Goal: Task Accomplishment & Management: Manage account settings

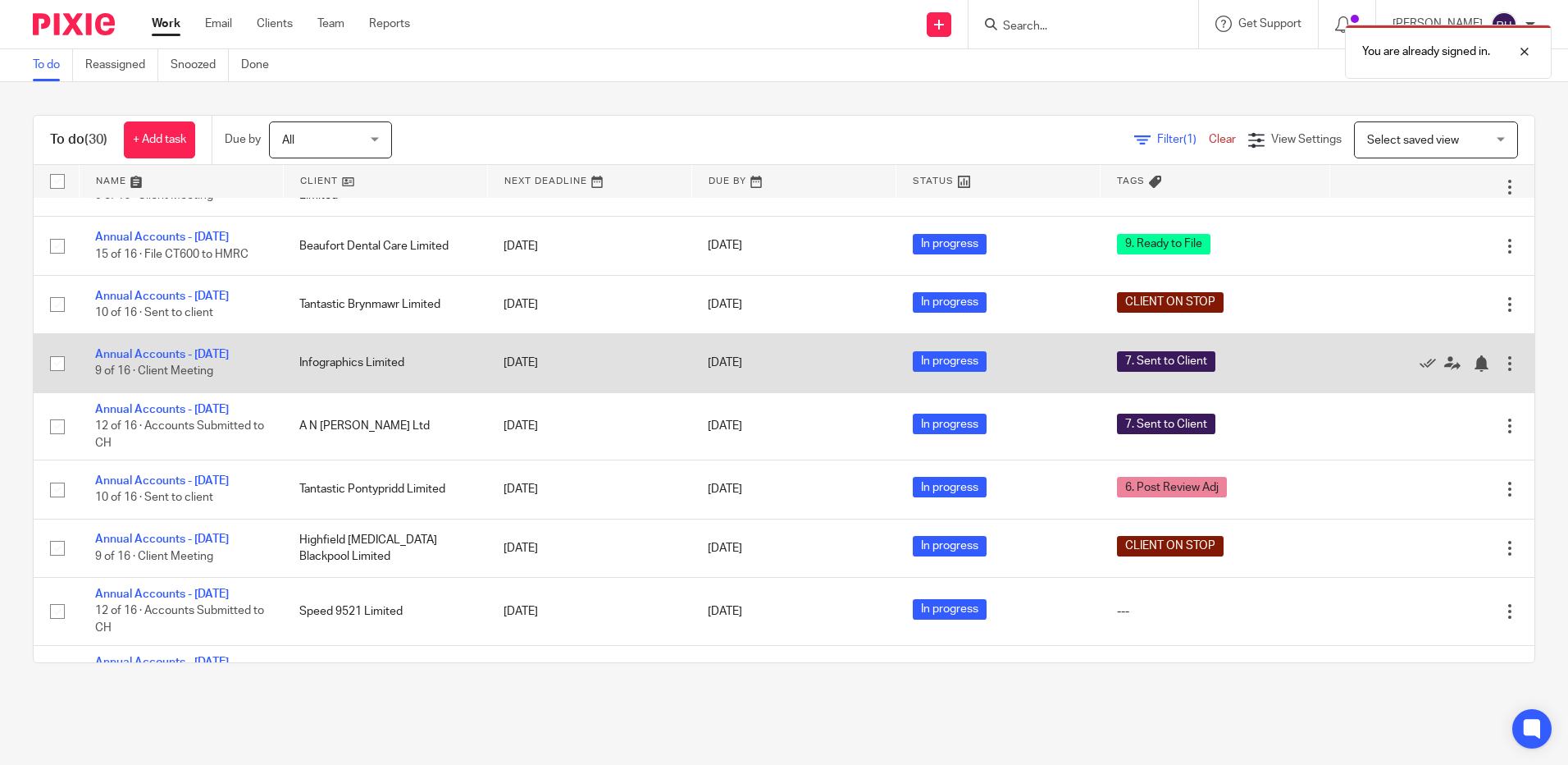
scroll to position [984, 0]
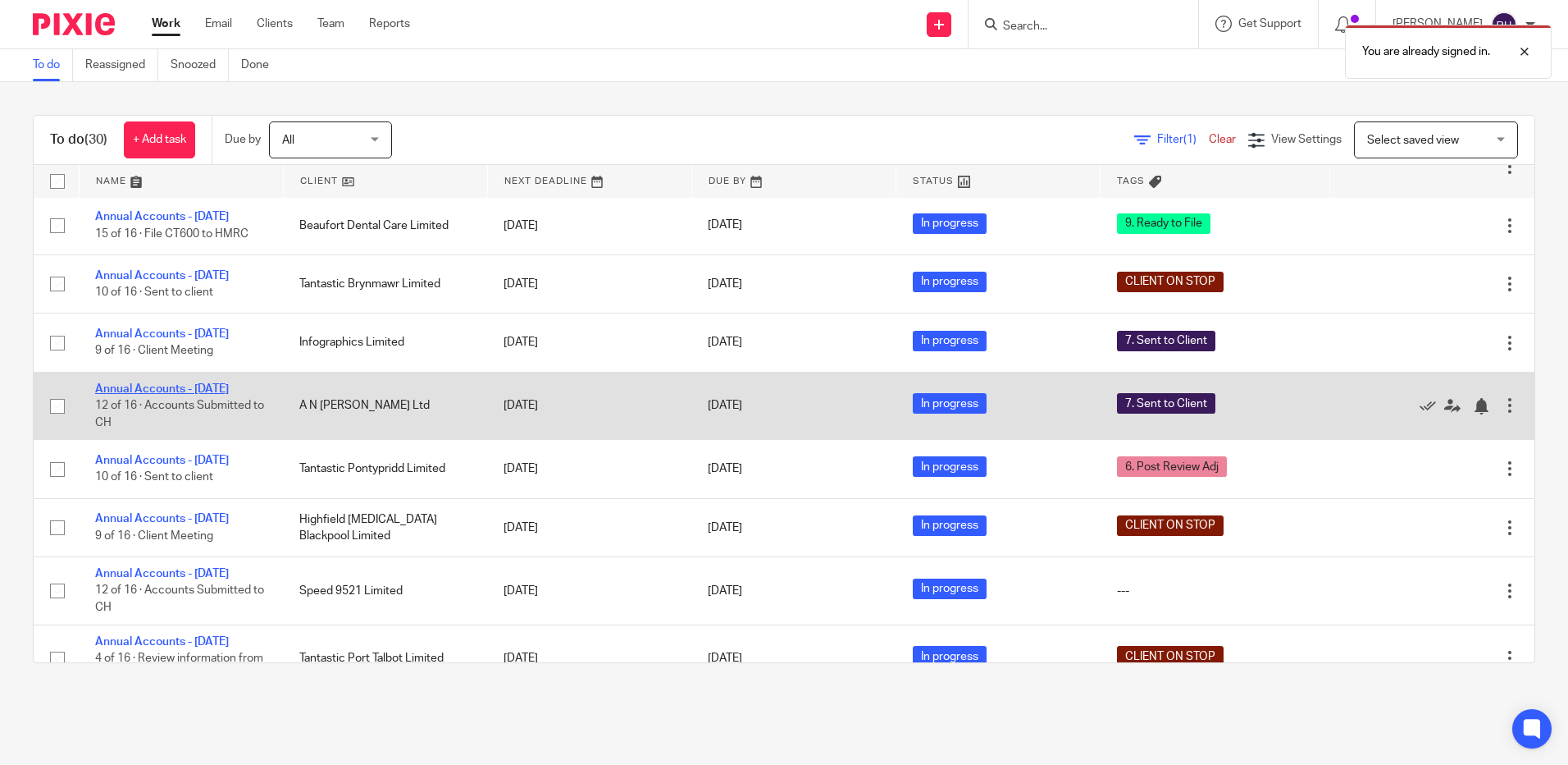
click at [192, 395] on link "Annual Accounts - [DATE]" at bounding box center [161, 389] width 134 height 11
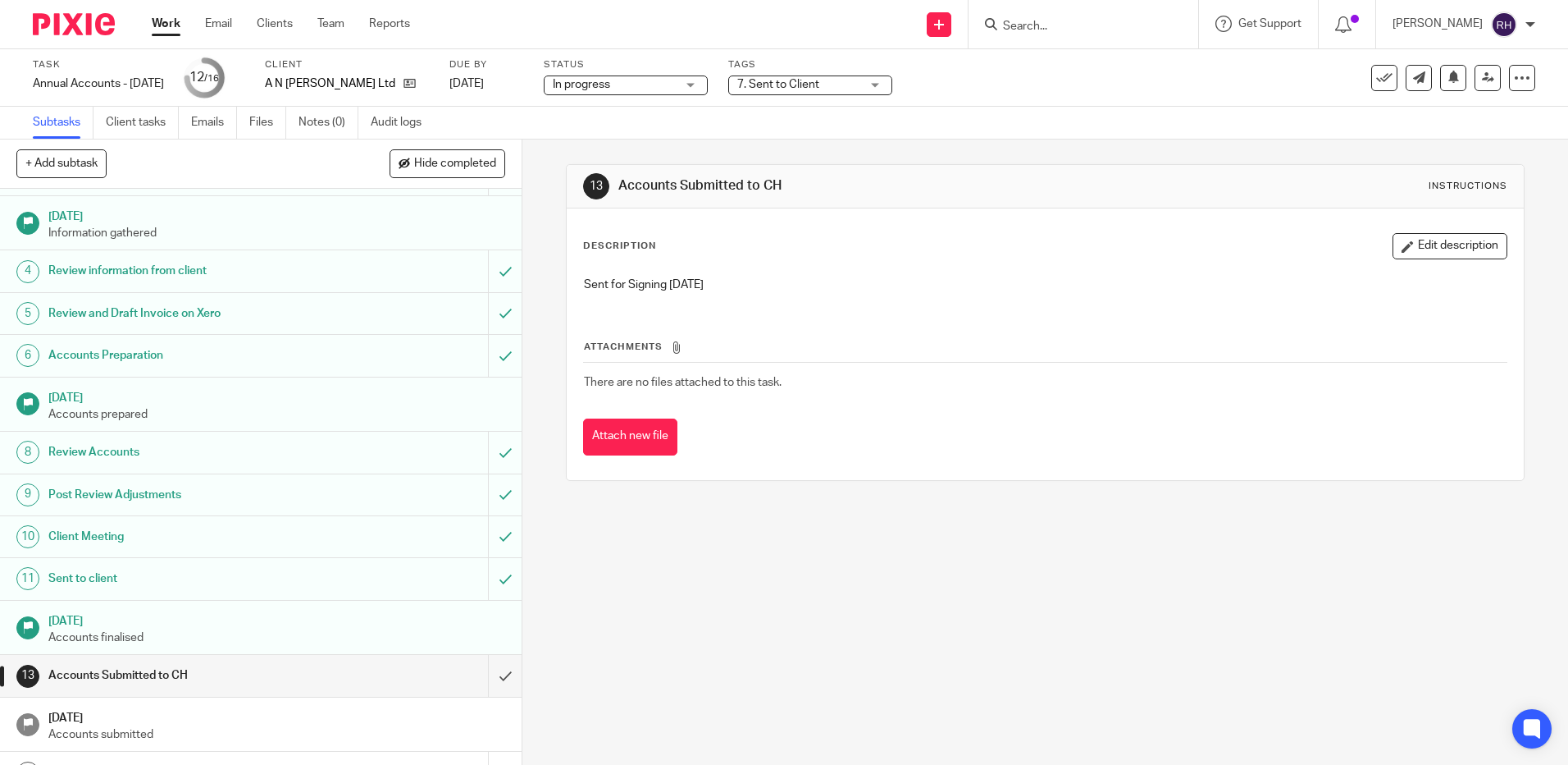
scroll to position [149, 0]
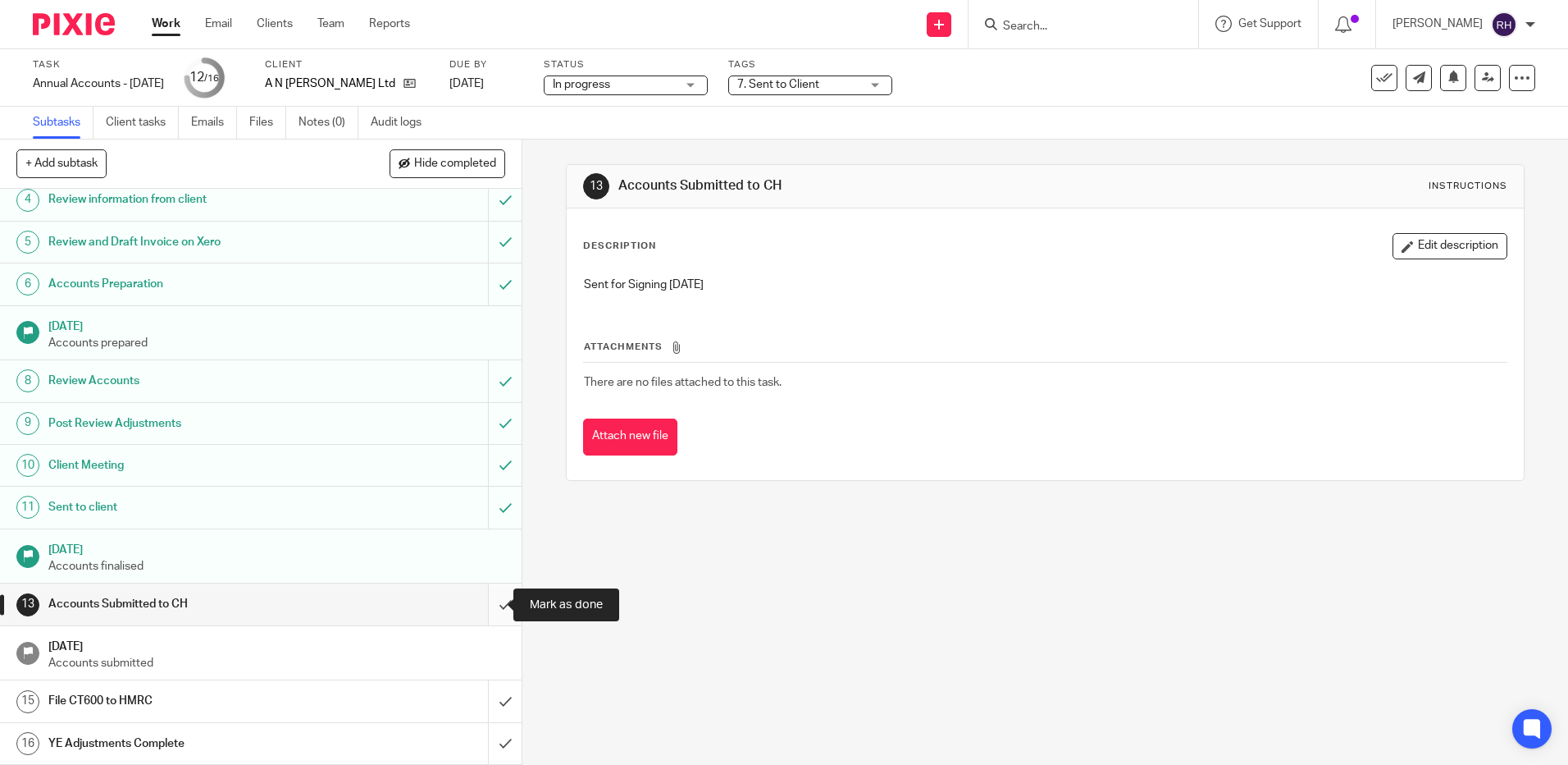
click at [494, 604] on input "submit" at bounding box center [261, 604] width 521 height 41
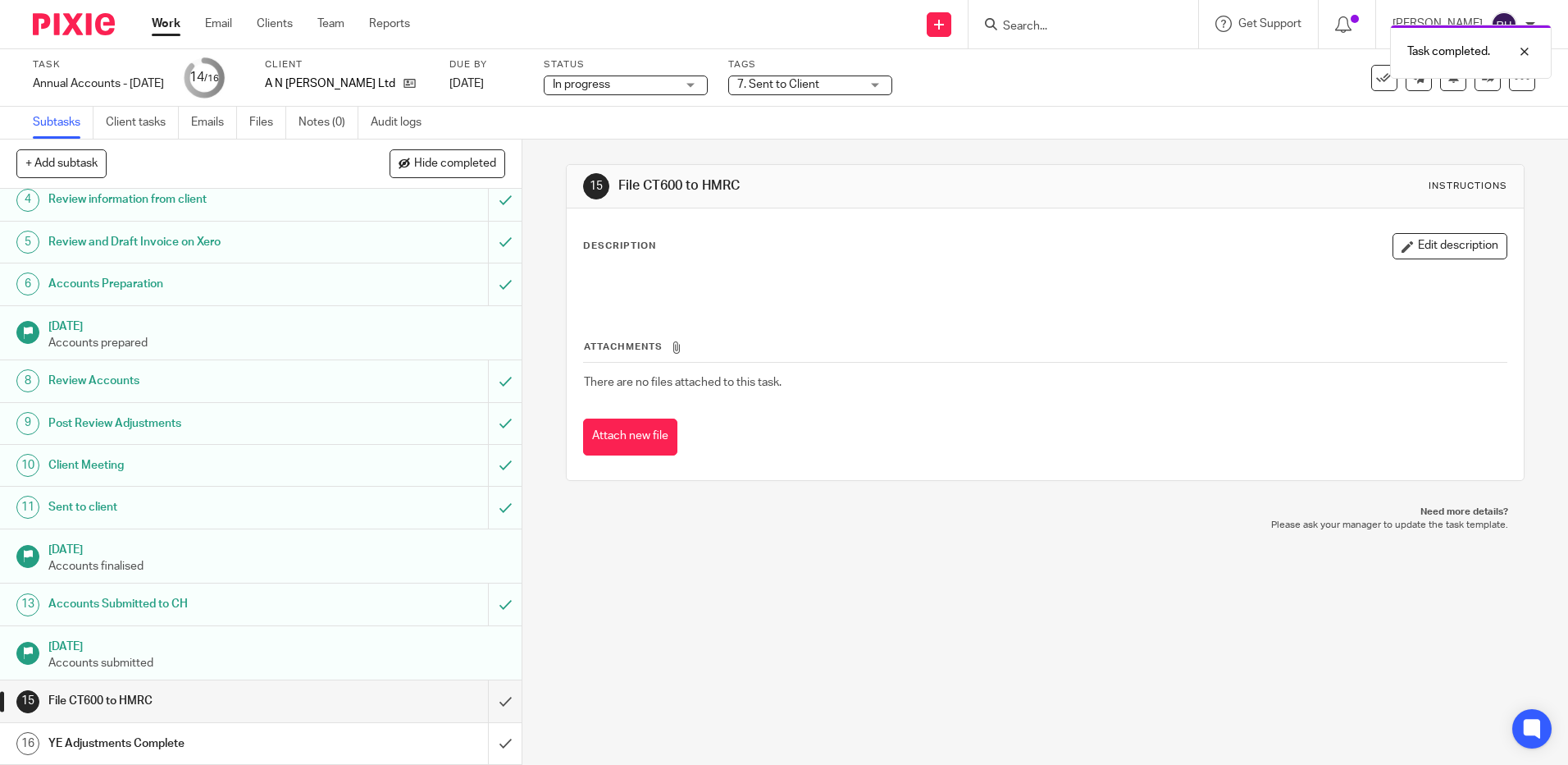
scroll to position [149, 0]
click at [485, 700] on input "submit" at bounding box center [261, 701] width 521 height 41
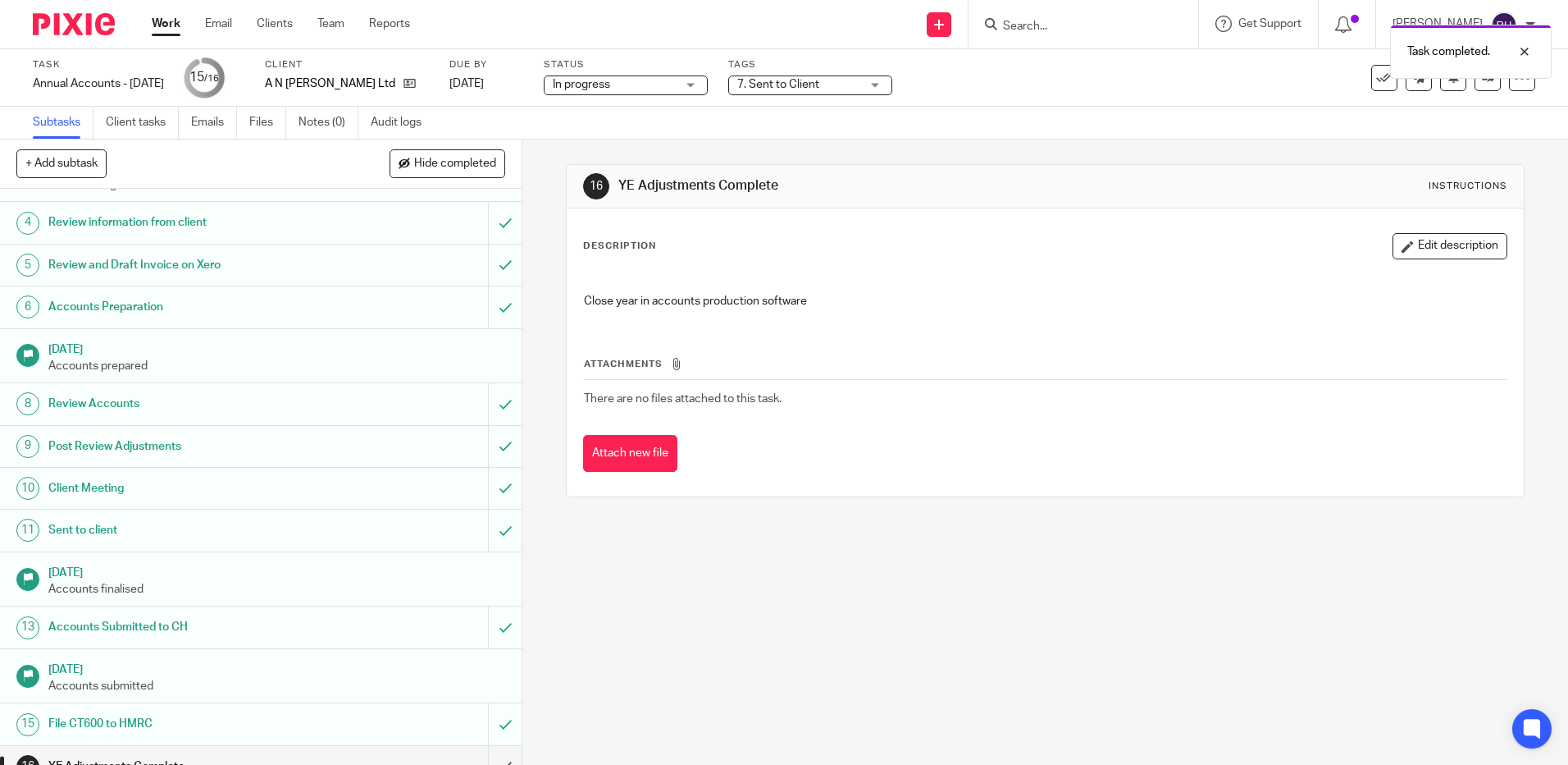
scroll to position [149, 0]
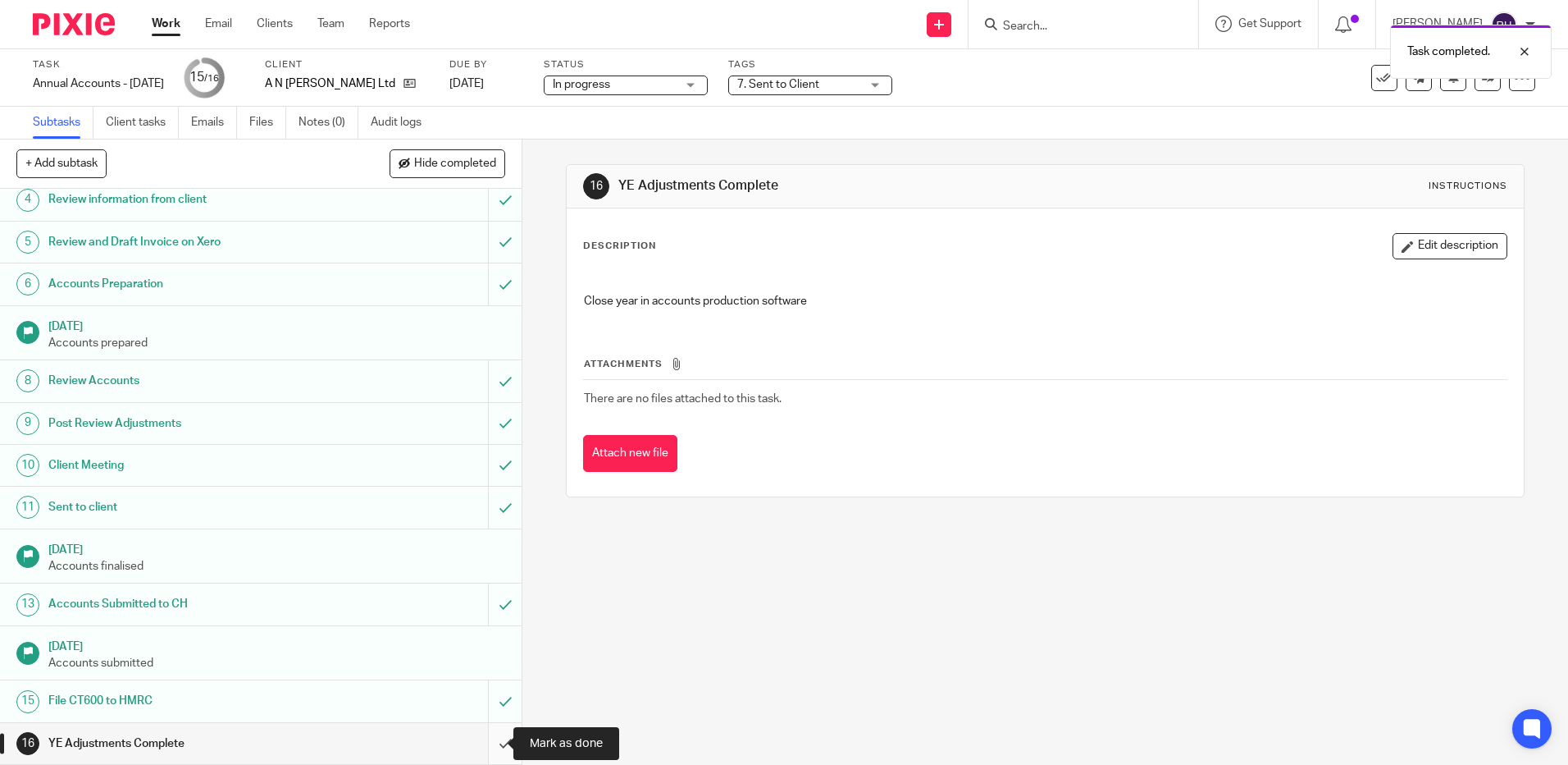
click at [486, 745] on input "submit" at bounding box center [261, 743] width 521 height 41
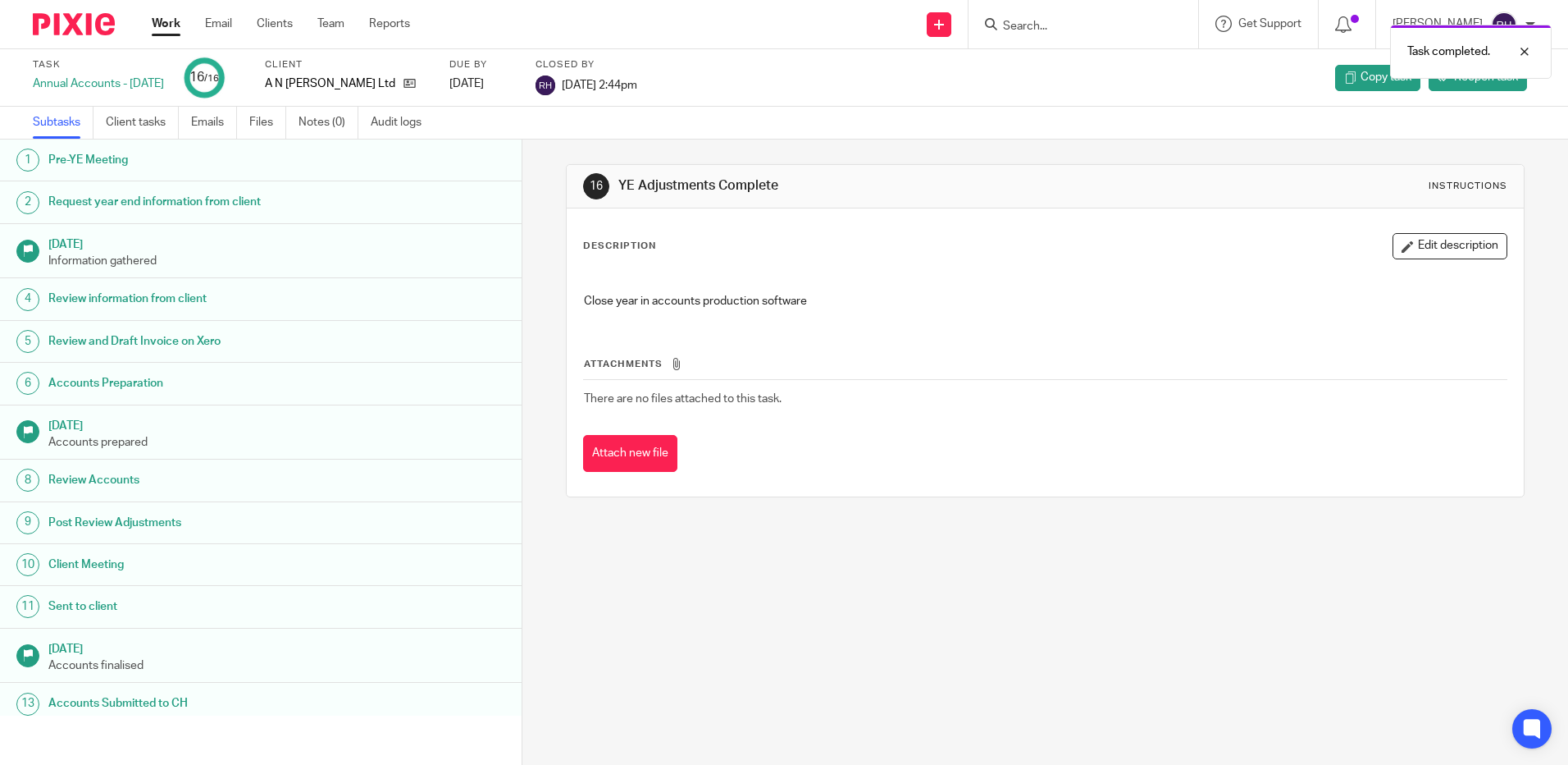
click at [98, 16] on img at bounding box center [73, 24] width 82 height 22
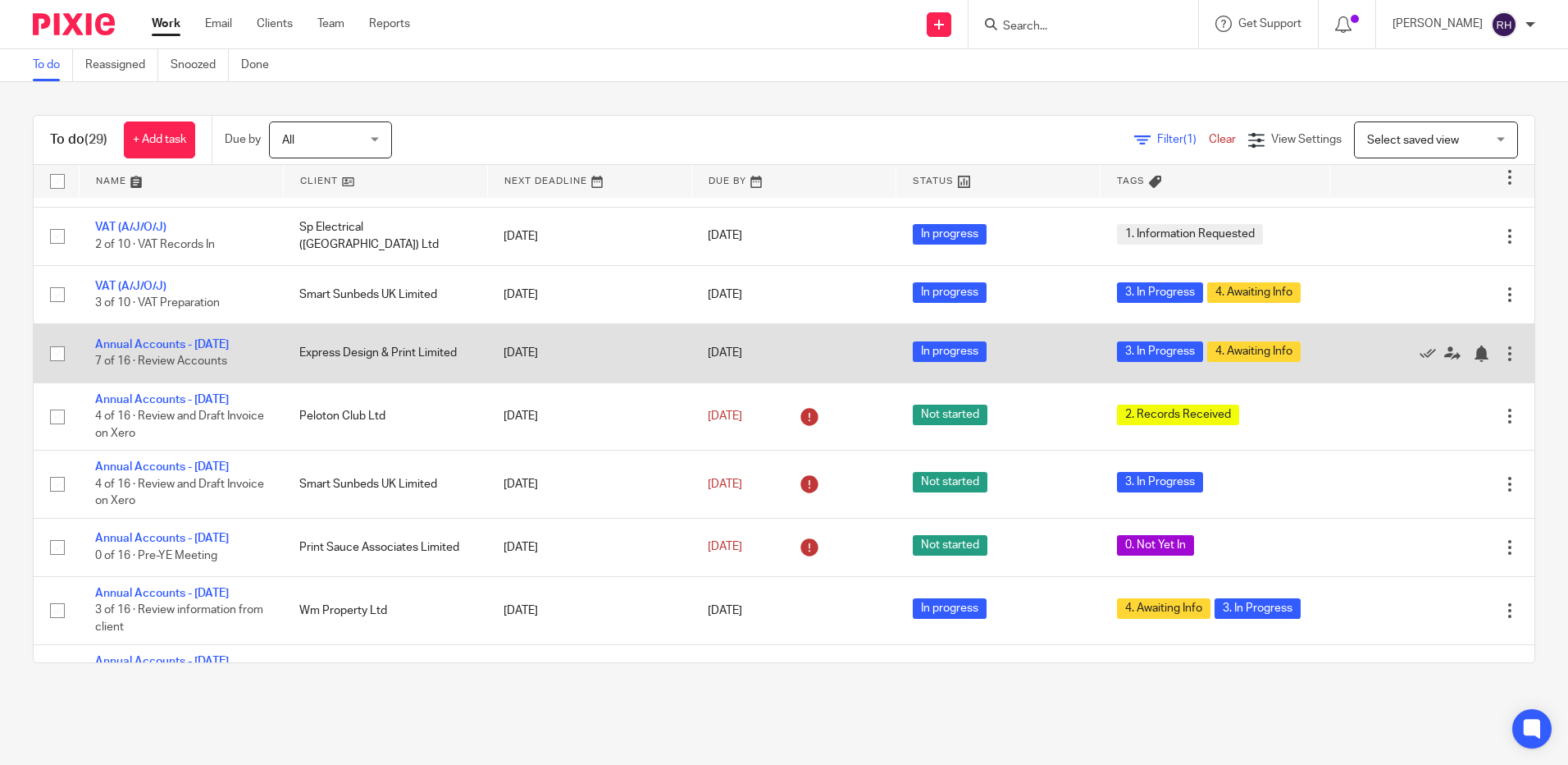
scroll to position [492, 0]
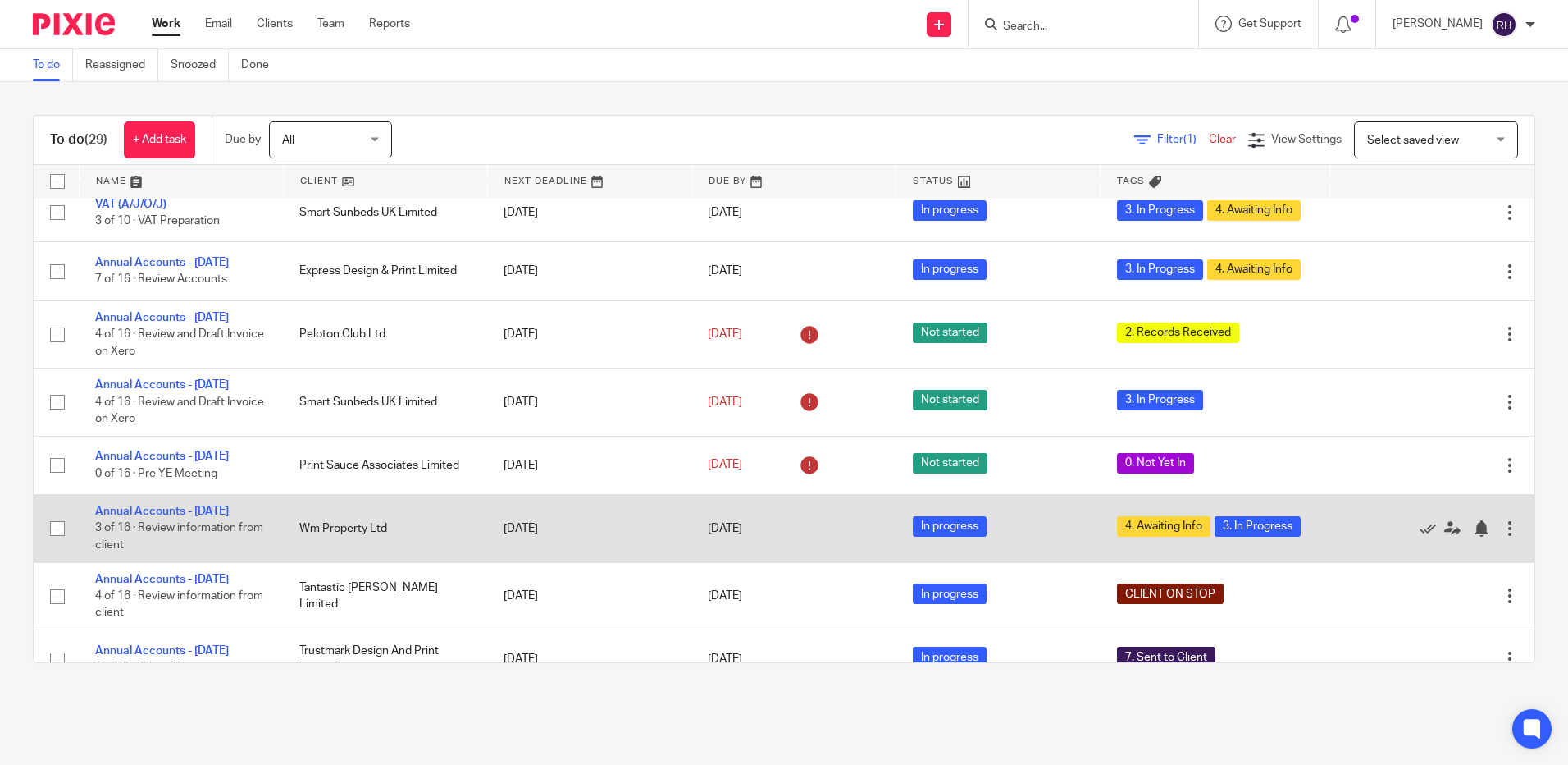
click at [172, 545] on td "Annual Accounts - March 2025 3 of 16 · Review information from client" at bounding box center [180, 528] width 205 height 67
click at [144, 517] on link "Annual Accounts - [DATE]" at bounding box center [161, 510] width 134 height 11
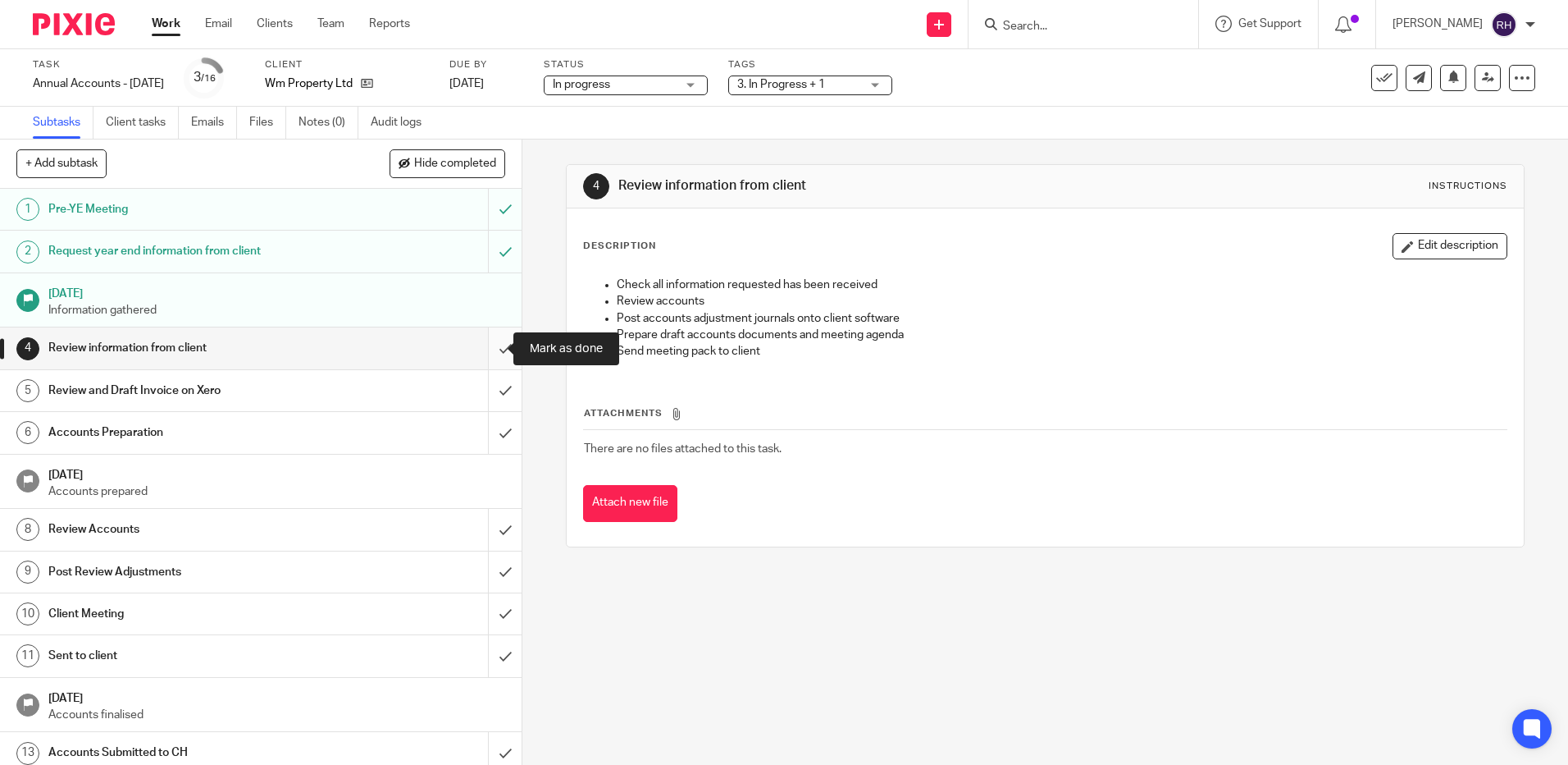
click at [489, 350] on input "submit" at bounding box center [261, 348] width 521 height 41
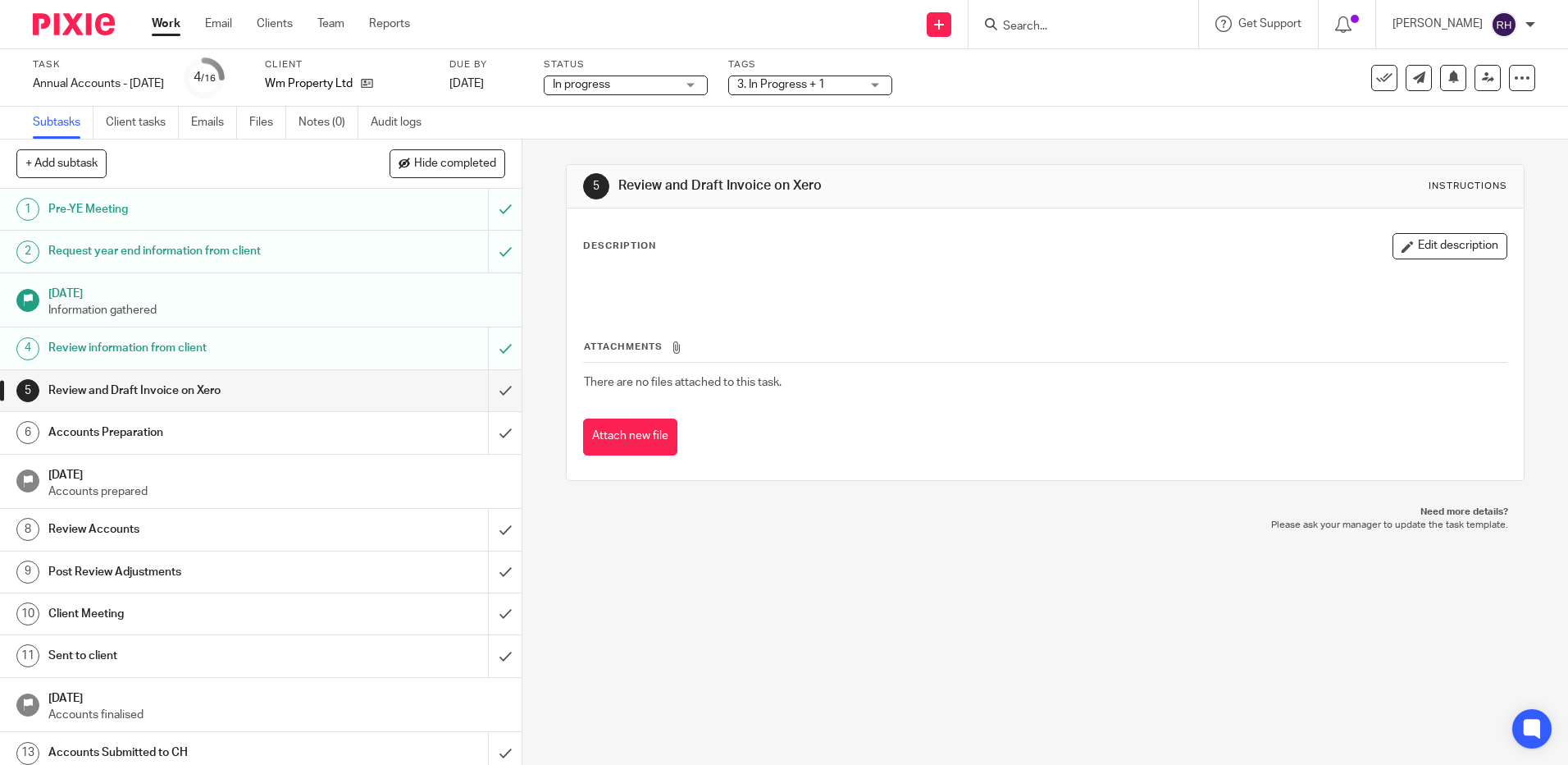
click at [69, 20] on img at bounding box center [73, 24] width 82 height 22
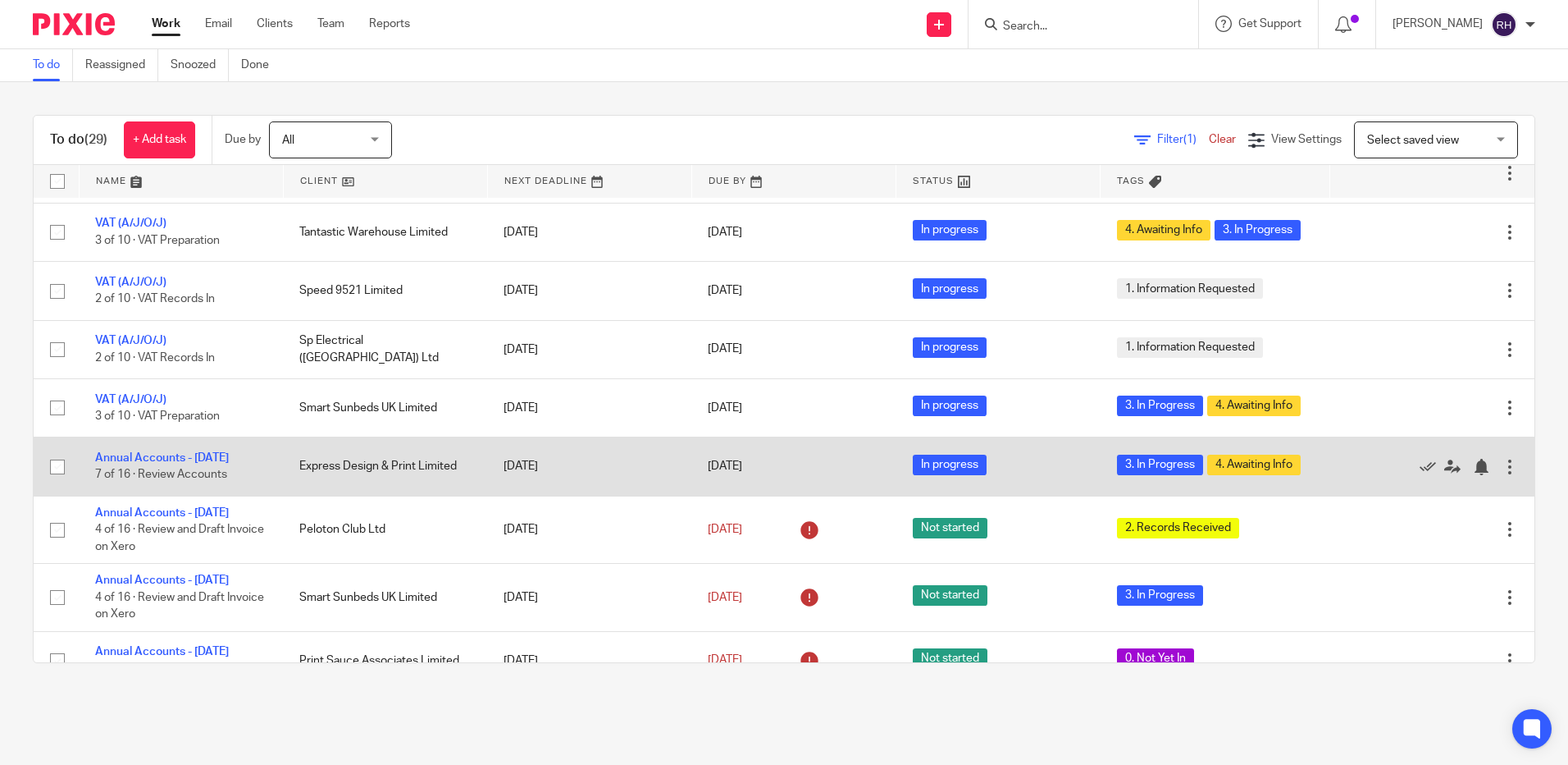
scroll to position [246, 0]
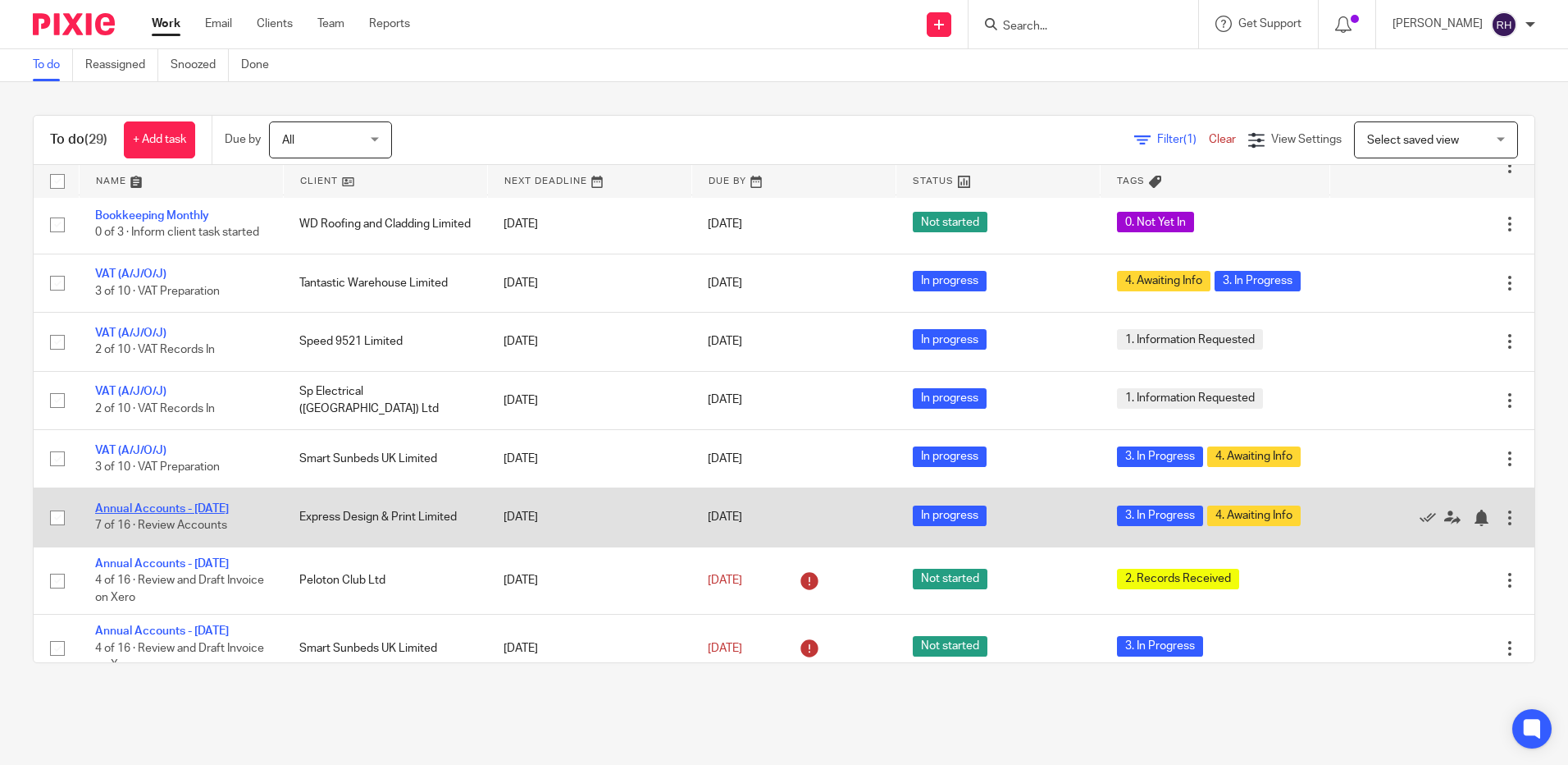
click at [179, 503] on link "Annual Accounts - [DATE]" at bounding box center [161, 509] width 134 height 11
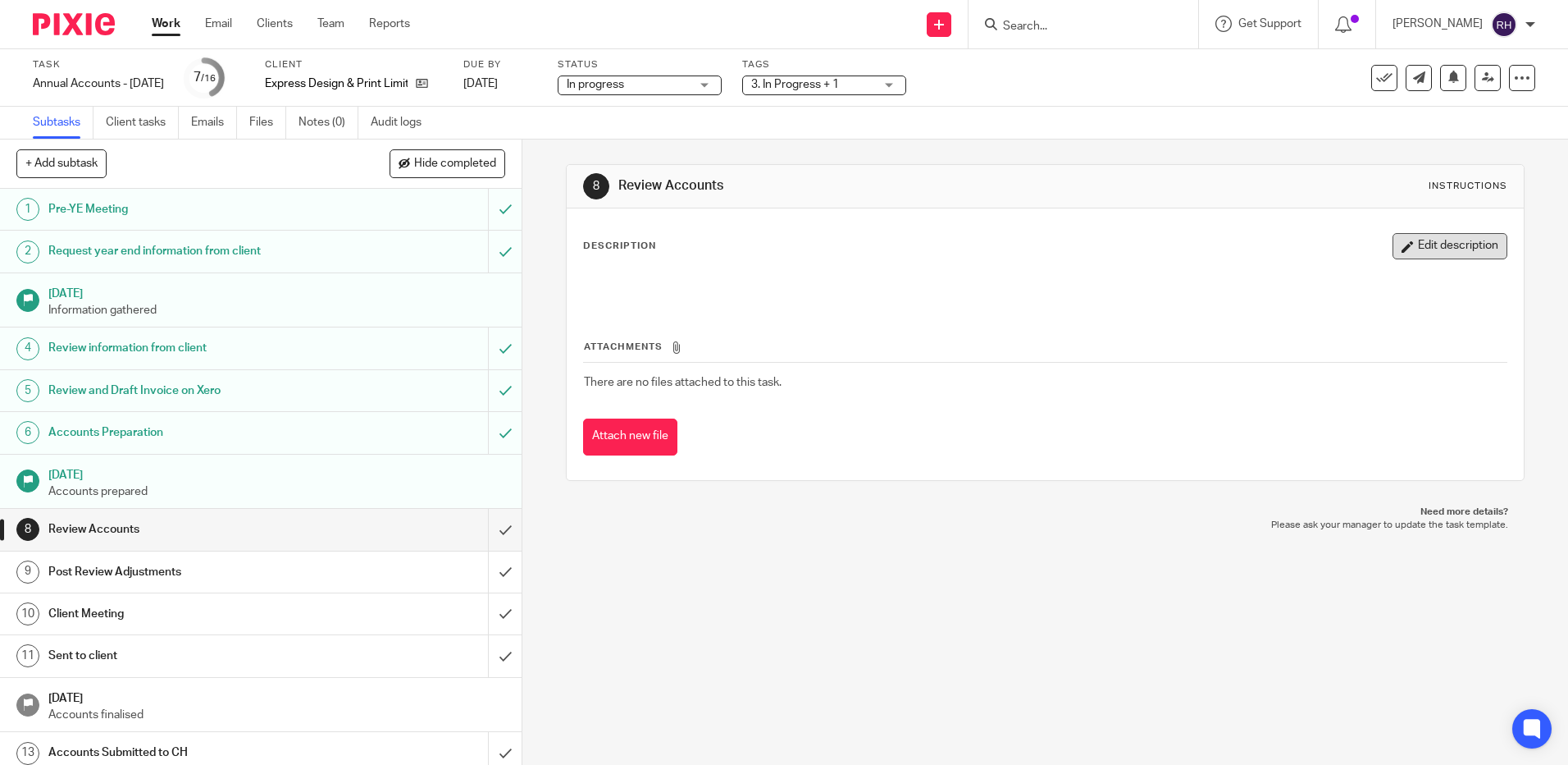
click at [1430, 240] on button "Edit description" at bounding box center [1450, 246] width 115 height 26
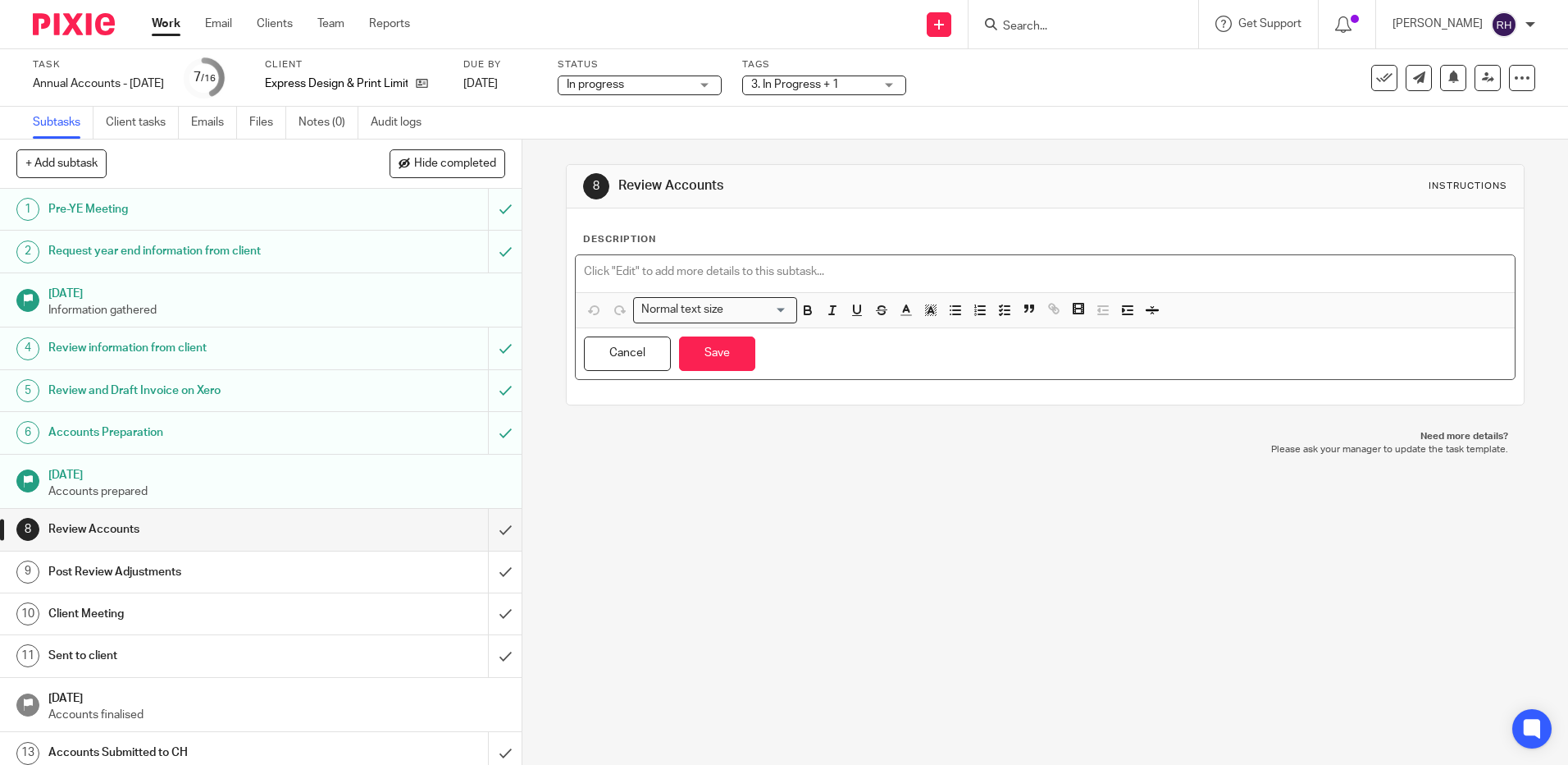
click at [601, 275] on p at bounding box center [1045, 271] width 922 height 16
click at [596, 269] on p at bounding box center [1045, 271] width 922 height 16
click at [645, 274] on p "Chased nummerous times. last chase [DATE]" at bounding box center [1045, 271] width 922 height 16
click at [722, 355] on button "Save" at bounding box center [717, 354] width 76 height 35
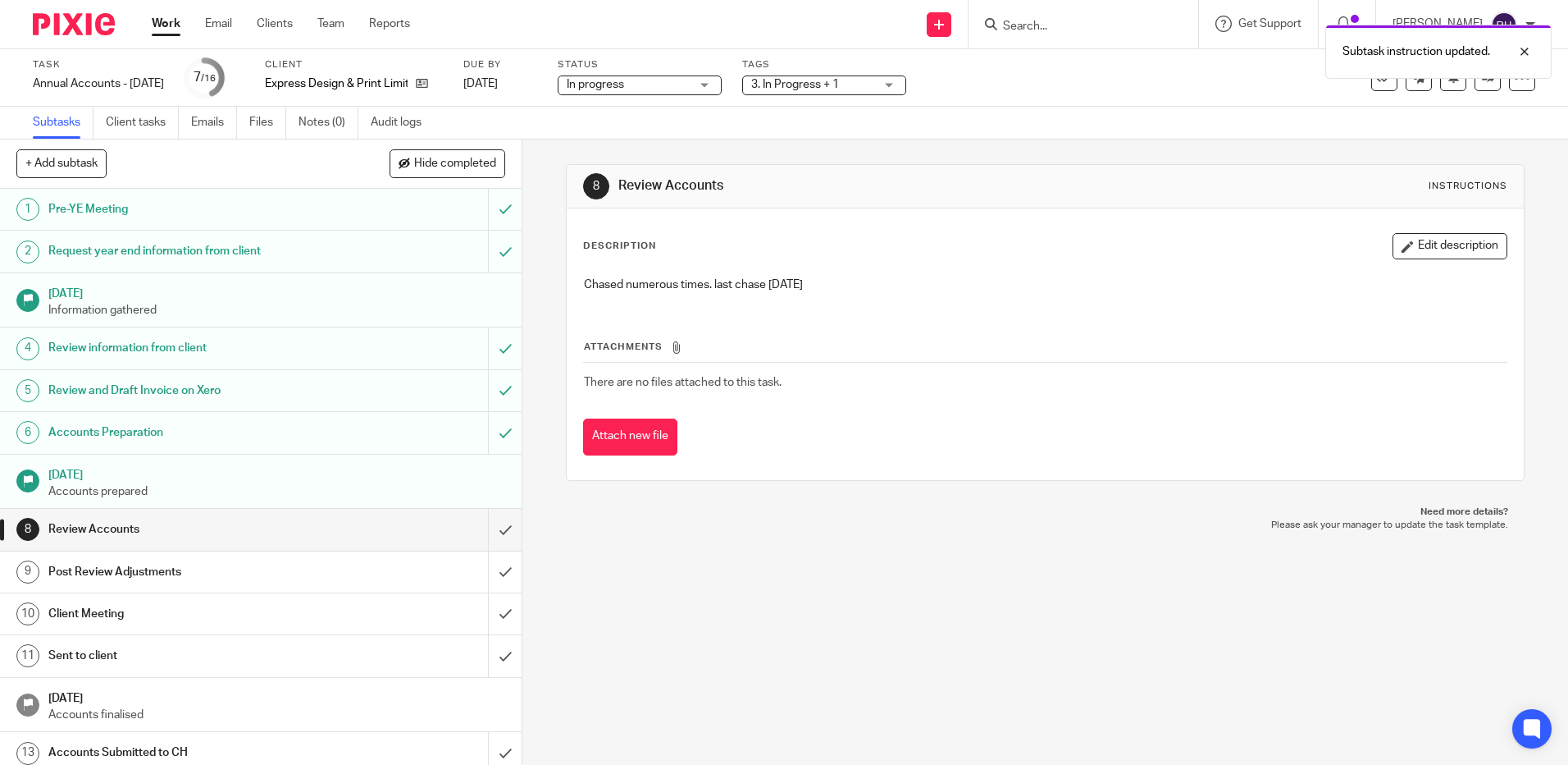
click at [64, 30] on img at bounding box center [73, 24] width 82 height 22
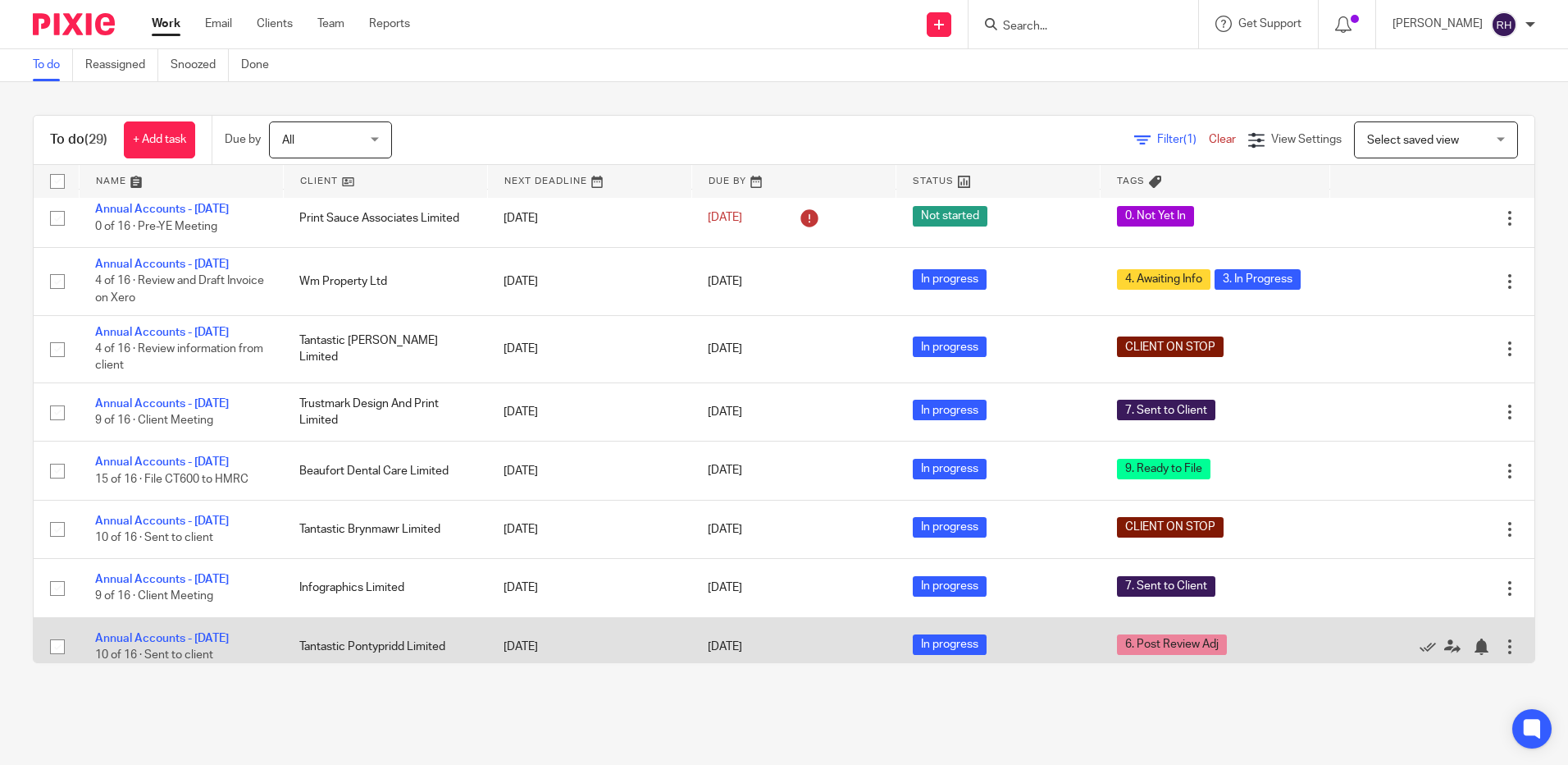
scroll to position [738, 0]
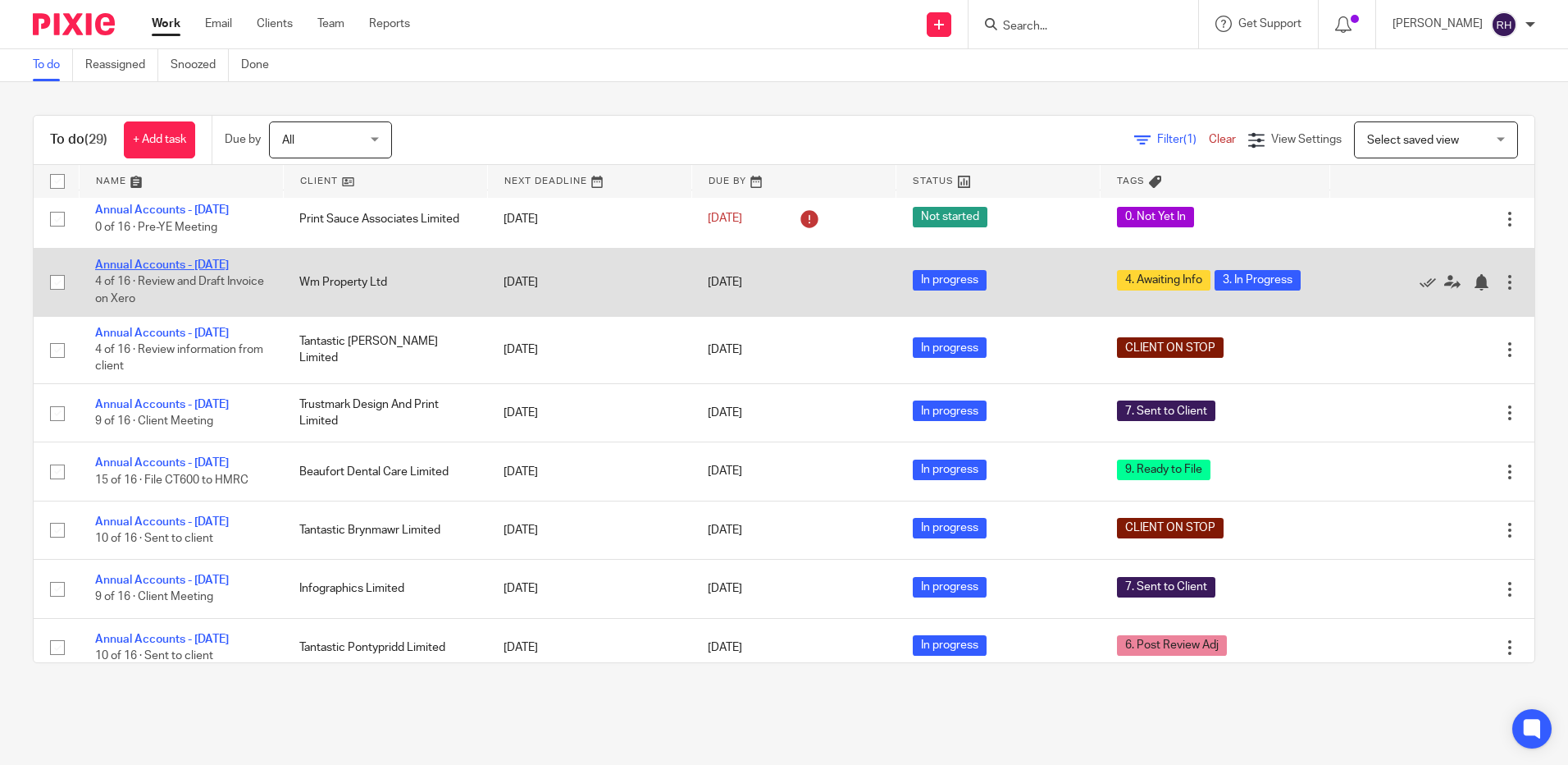
click at [156, 271] on link "Annual Accounts - [DATE]" at bounding box center [161, 264] width 134 height 11
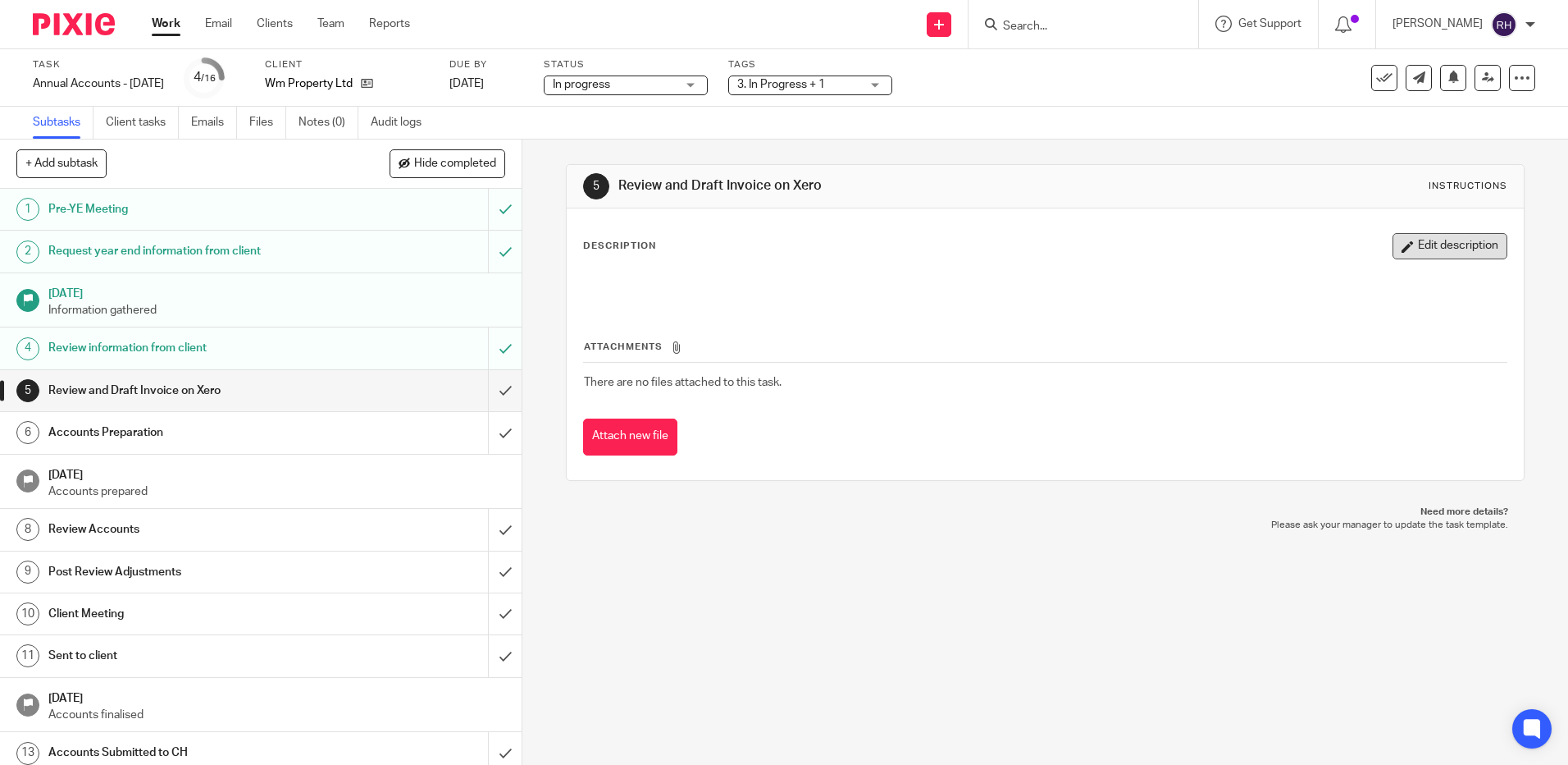
click at [1424, 245] on button "Edit description" at bounding box center [1450, 246] width 115 height 26
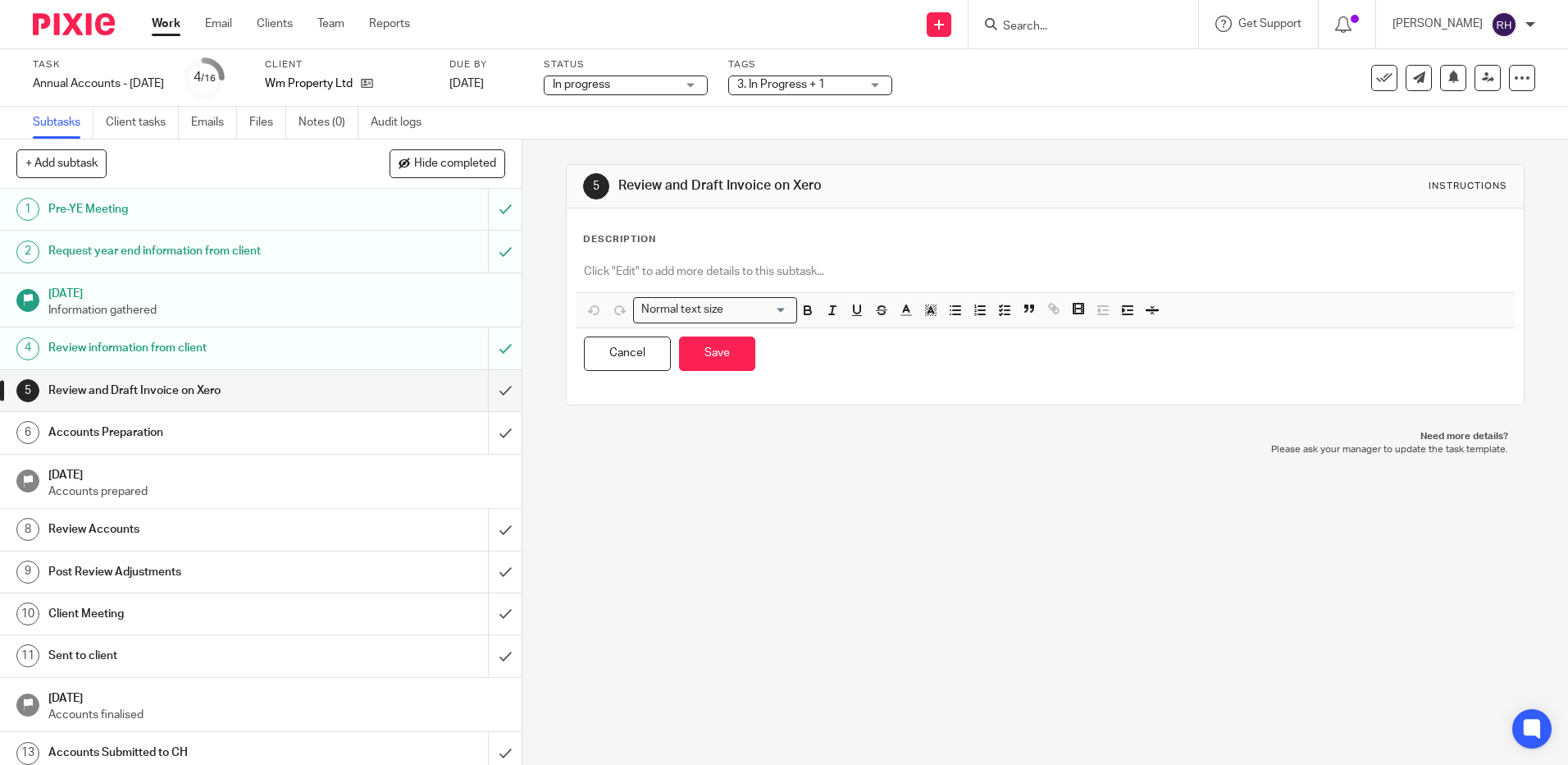
click at [594, 272] on p at bounding box center [1045, 271] width 922 height 16
click at [706, 357] on button "Save" at bounding box center [717, 354] width 76 height 35
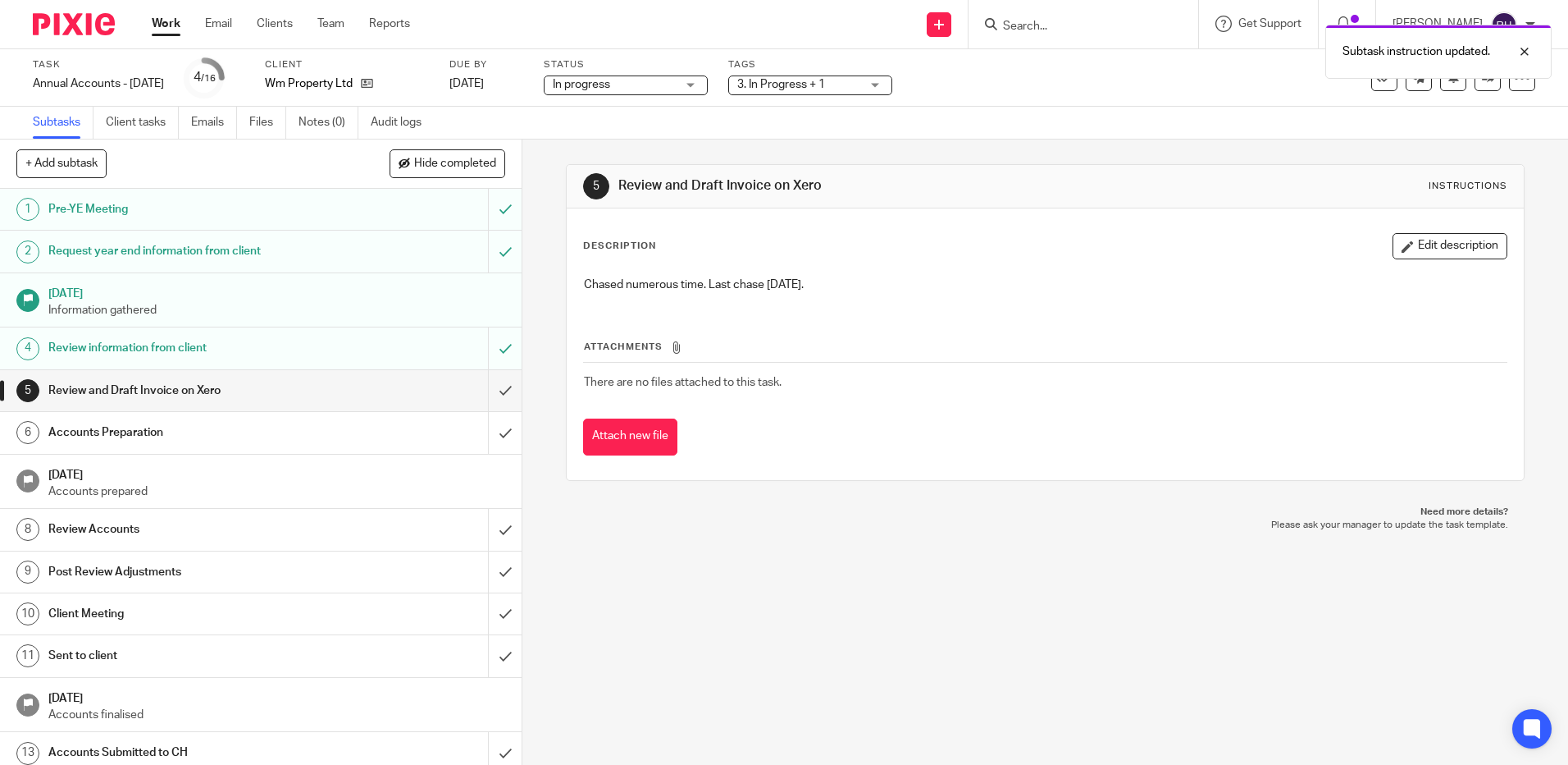
click at [91, 31] on img at bounding box center [73, 24] width 82 height 22
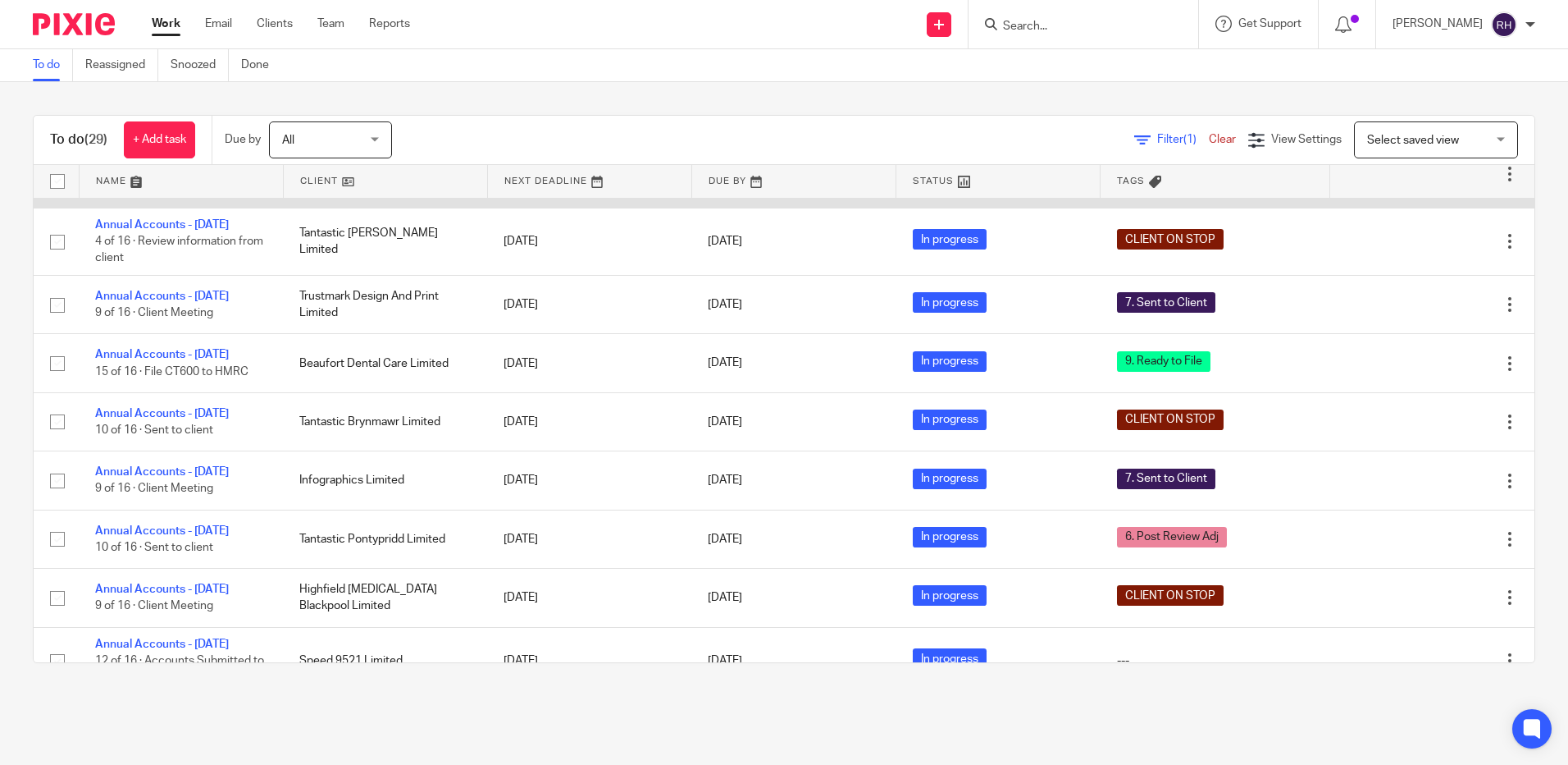
scroll to position [820, 0]
